Goal: Check status: Check status

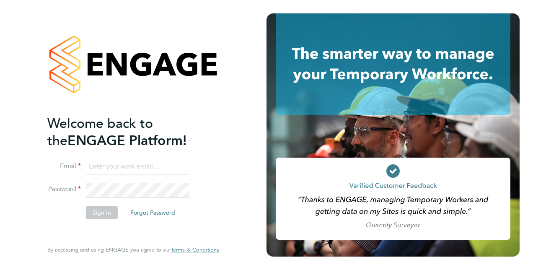
type input "[EMAIL_ADDRESS][PERSON_NAME][DOMAIN_NAME]"
click at [41, 223] on div "Welcome back to the ENGAGE Platform! Email [EMAIL_ADDRESS][PERSON_NAME][DOMAIN_…" at bounding box center [133, 135] width 205 height 270
click at [103, 210] on button "Sign In" at bounding box center [102, 212] width 32 height 13
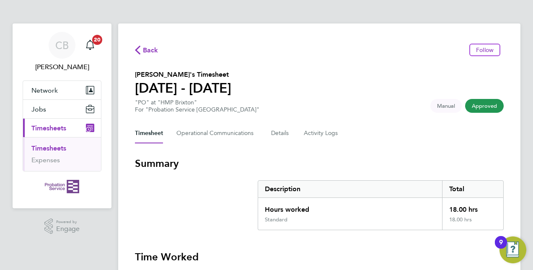
scroll to position [11, 0]
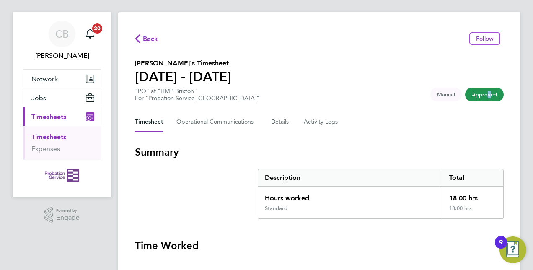
click at [486, 96] on span "Approved" at bounding box center [484, 95] width 39 height 14
drag, startPoint x: 486, startPoint y: 96, endPoint x: 422, endPoint y: 122, distance: 69.7
click at [422, 122] on div "Timesheet Operational Communications Details Activity Logs" at bounding box center [319, 122] width 369 height 20
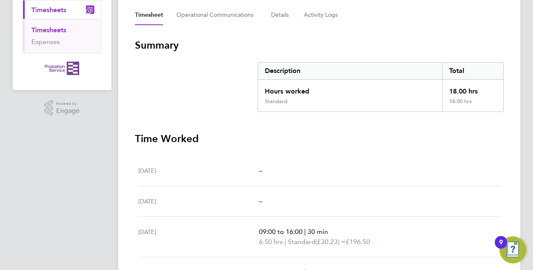
scroll to position [0, 0]
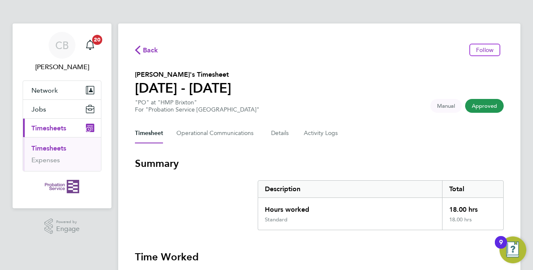
click at [480, 104] on span "Approved" at bounding box center [484, 106] width 39 height 14
click at [485, 104] on span "Approved" at bounding box center [484, 106] width 39 height 14
click at [480, 107] on span "Approved" at bounding box center [484, 106] width 39 height 14
click at [462, 123] on div "Timesheet Operational Communications Details Activity Logs" at bounding box center [319, 133] width 369 height 20
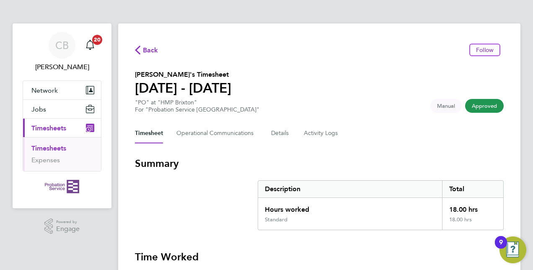
click at [483, 108] on span "Approved" at bounding box center [484, 106] width 39 height 14
